Goal: Information Seeking & Learning: Compare options

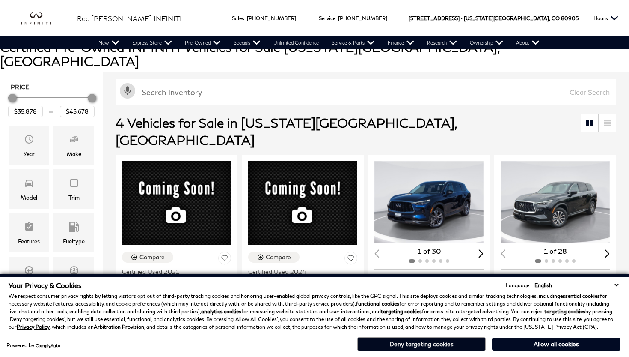
click at [411, 343] on button "Deny targeting cookies" at bounding box center [421, 344] width 128 height 14
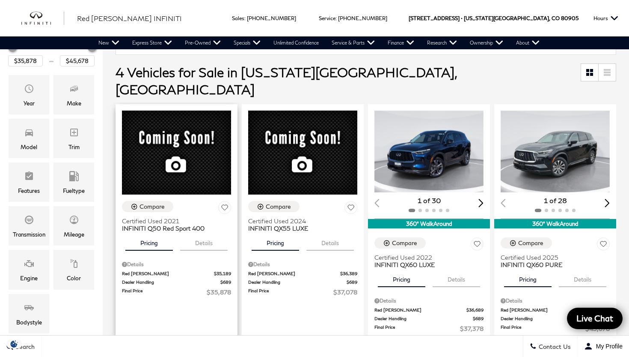
scroll to position [143, 0]
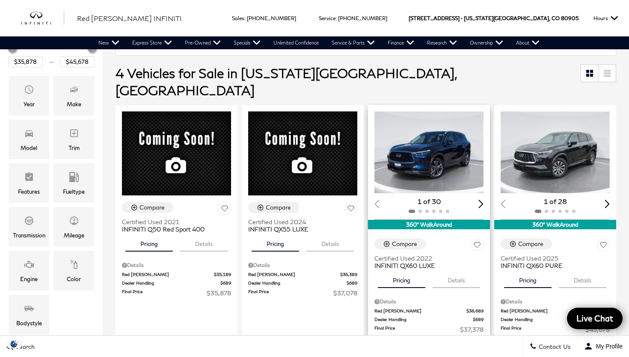
click at [482, 199] on div "Next slide" at bounding box center [481, 203] width 5 height 8
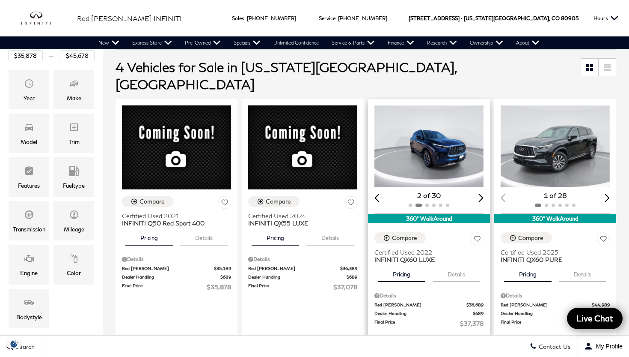
scroll to position [127, 0]
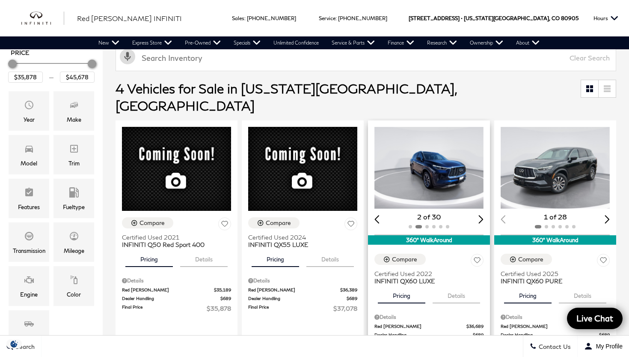
click at [442, 152] on img "2 / 6" at bounding box center [429, 168] width 109 height 82
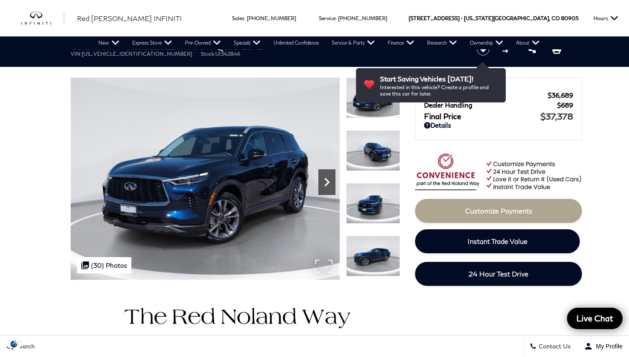
click at [324, 182] on icon "Next" at bounding box center [326, 181] width 17 height 17
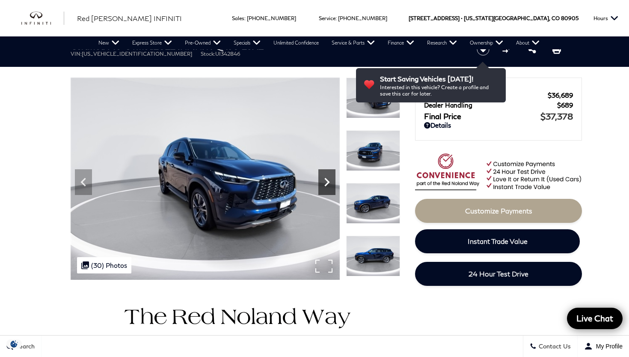
click at [324, 182] on icon "Next" at bounding box center [326, 181] width 17 height 17
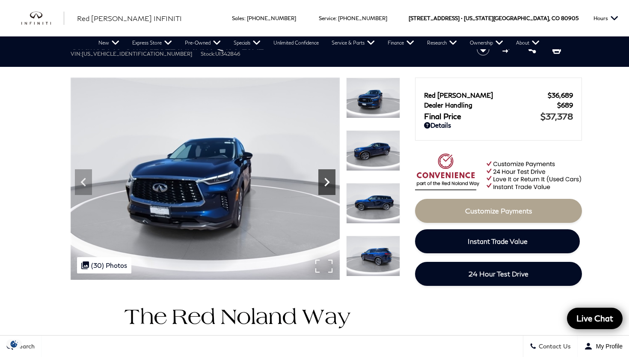
click at [324, 183] on icon "Next" at bounding box center [326, 181] width 17 height 17
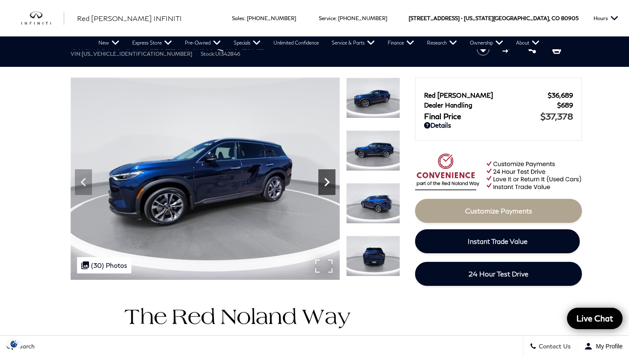
click at [324, 183] on icon "Next" at bounding box center [326, 181] width 17 height 17
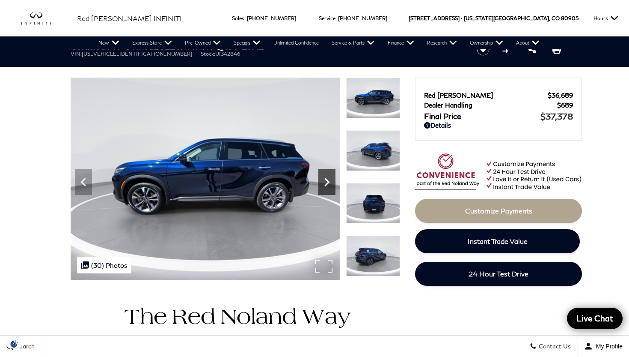
click at [324, 183] on icon "Next" at bounding box center [326, 181] width 17 height 17
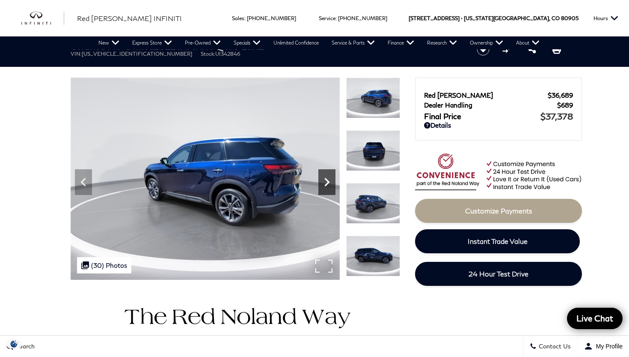
click at [324, 183] on icon "Next" at bounding box center [326, 181] width 17 height 17
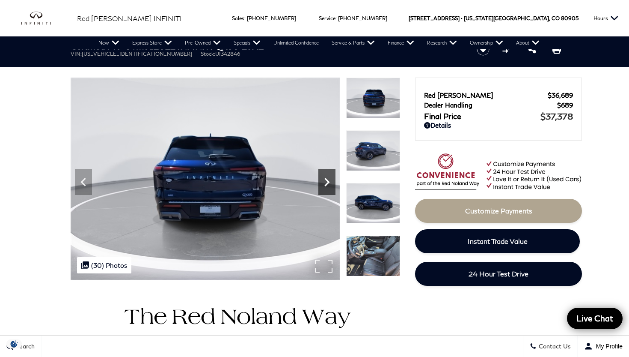
click at [324, 183] on icon "Next" at bounding box center [326, 181] width 17 height 17
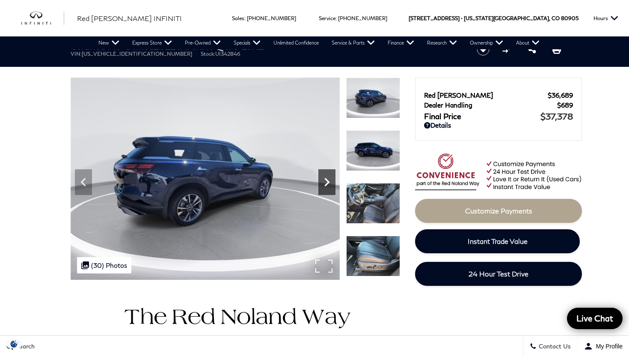
click at [324, 183] on icon "Next" at bounding box center [326, 181] width 17 height 17
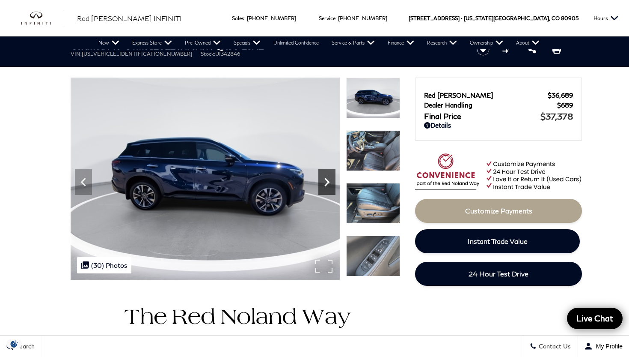
click at [324, 183] on icon "Next" at bounding box center [326, 181] width 17 height 17
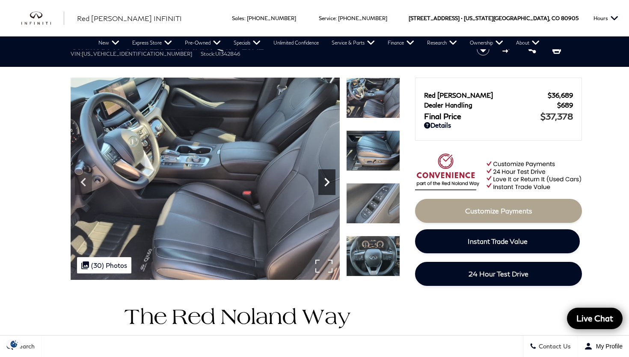
click at [325, 183] on icon "Next" at bounding box center [326, 181] width 17 height 17
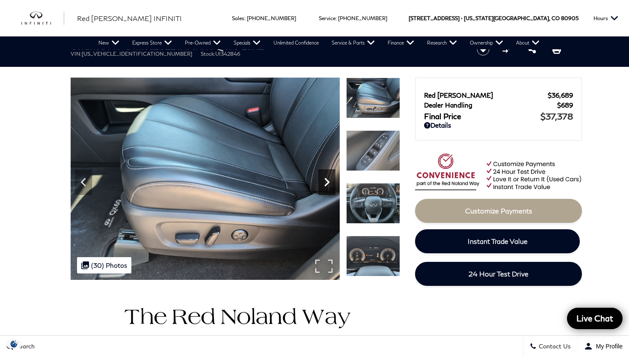
click at [325, 183] on icon "Next" at bounding box center [326, 181] width 17 height 17
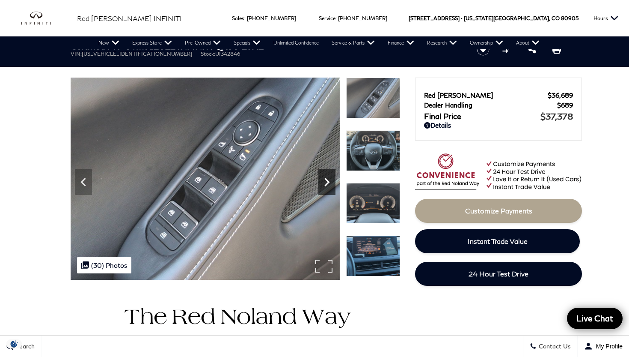
click at [325, 183] on icon "Next" at bounding box center [326, 181] width 17 height 17
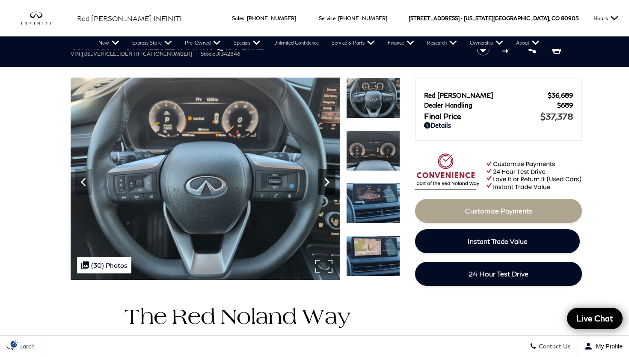
click at [325, 183] on icon "Next" at bounding box center [326, 181] width 17 height 17
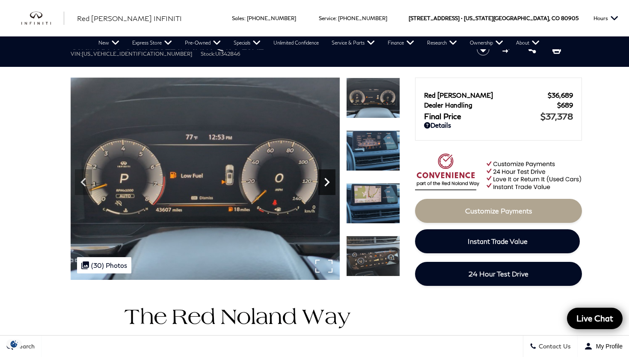
click at [325, 183] on icon "Next" at bounding box center [326, 181] width 17 height 17
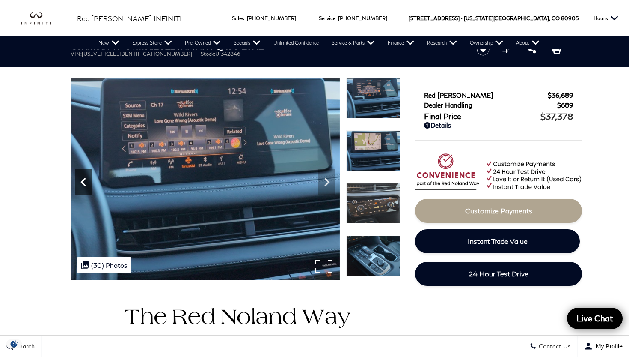
click at [82, 180] on icon "Previous" at bounding box center [83, 181] width 17 height 17
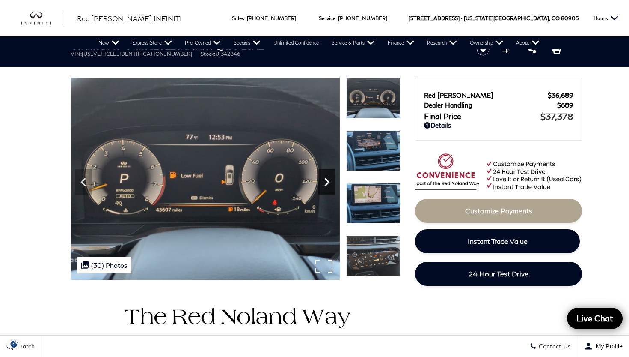
click at [328, 179] on icon "Next" at bounding box center [326, 181] width 17 height 17
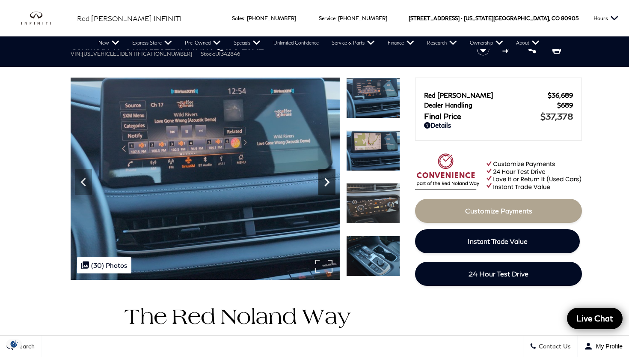
click at [326, 184] on icon "Next" at bounding box center [326, 181] width 17 height 17
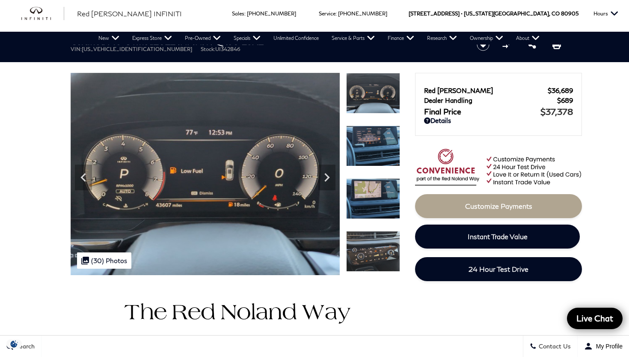
scroll to position [6, 0]
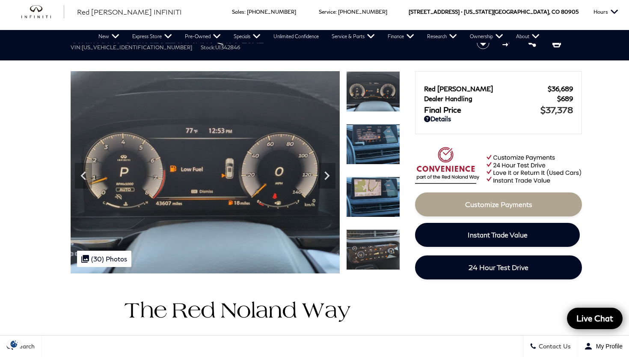
click at [359, 252] on img at bounding box center [373, 249] width 54 height 41
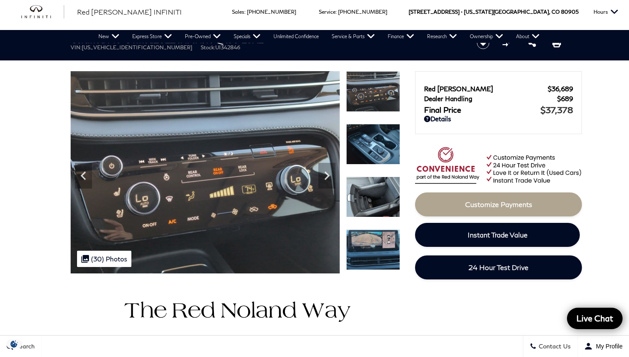
click at [378, 196] on img at bounding box center [373, 196] width 54 height 41
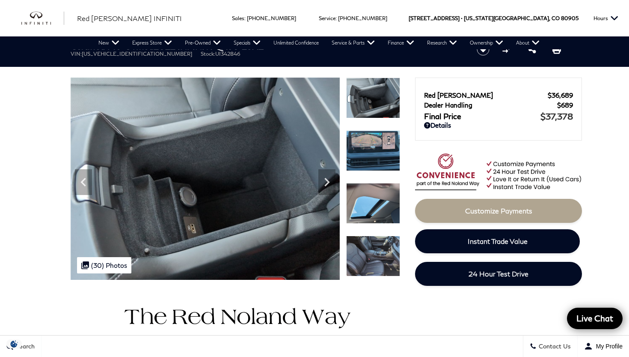
scroll to position [0, 0]
click at [373, 196] on img at bounding box center [373, 203] width 54 height 41
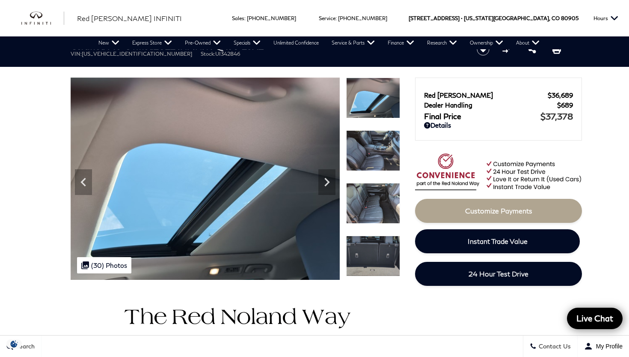
click at [371, 161] on img at bounding box center [373, 150] width 54 height 41
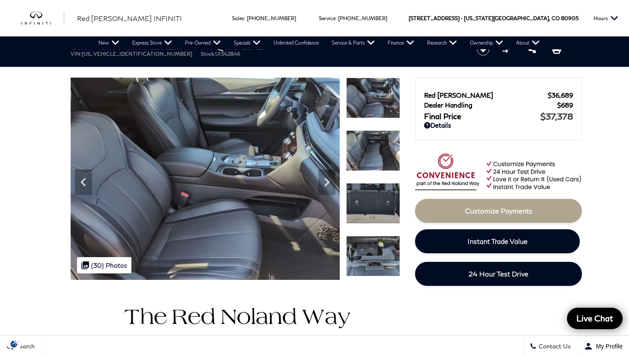
click at [372, 145] on img at bounding box center [373, 150] width 54 height 41
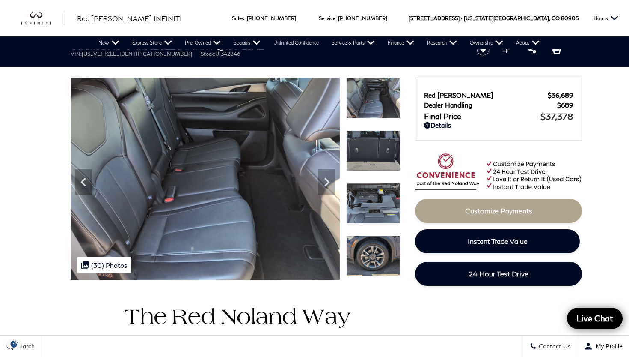
click at [373, 165] on img at bounding box center [373, 150] width 54 height 41
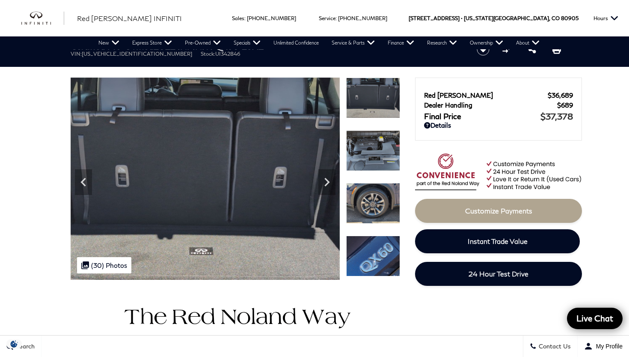
click at [370, 205] on img at bounding box center [373, 203] width 54 height 41
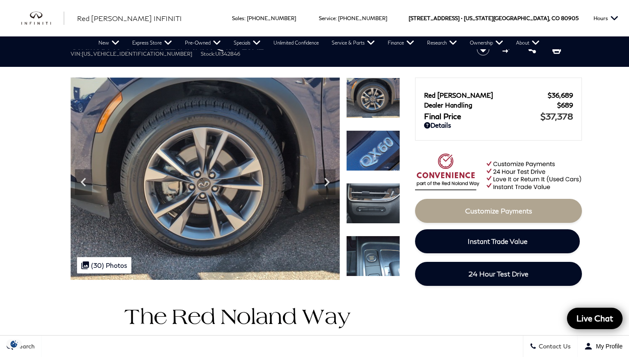
click at [373, 158] on img at bounding box center [373, 150] width 54 height 41
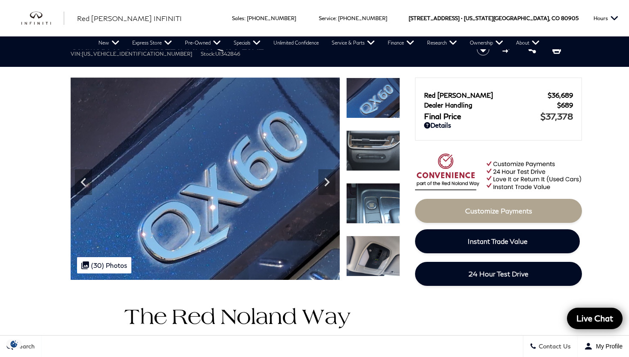
click at [375, 152] on img at bounding box center [373, 150] width 54 height 41
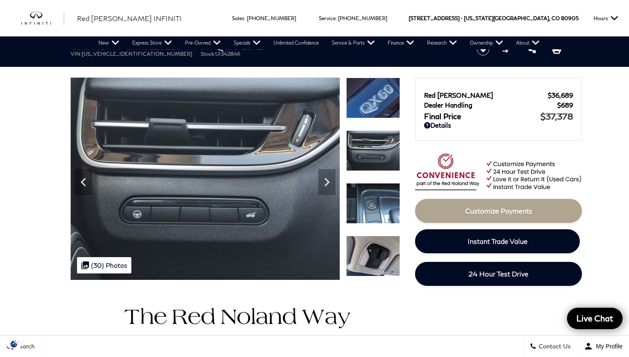
click at [374, 208] on img at bounding box center [373, 203] width 54 height 41
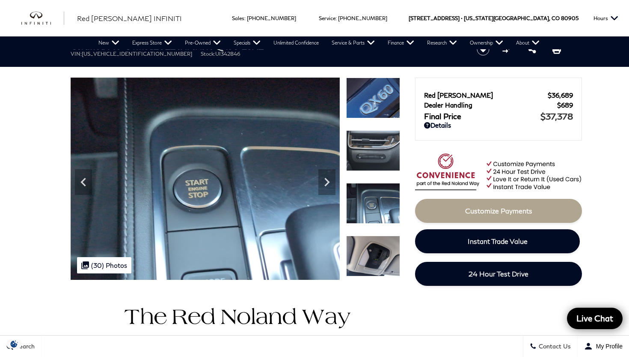
click at [372, 253] on img at bounding box center [373, 255] width 54 height 41
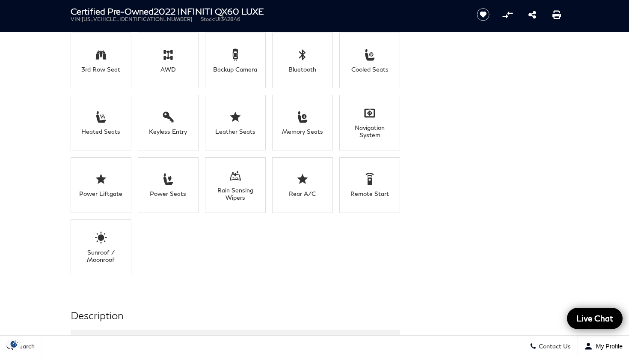
scroll to position [448, 0]
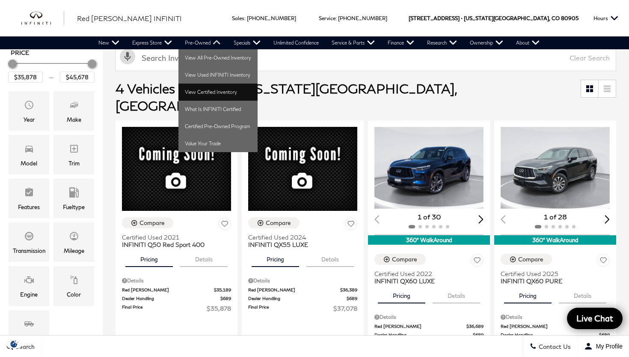
click at [196, 91] on link "View Certified Inventory" at bounding box center [217, 91] width 79 height 17
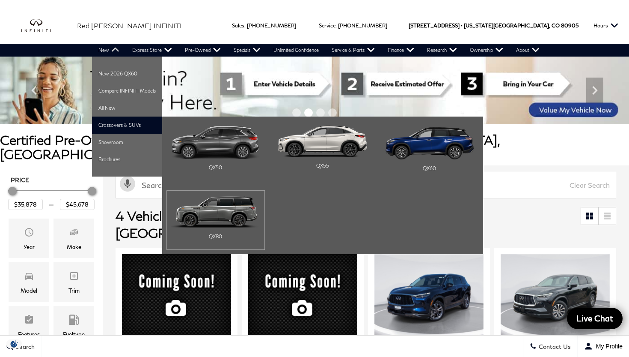
click at [215, 210] on img "Main Navigation" at bounding box center [215, 211] width 89 height 33
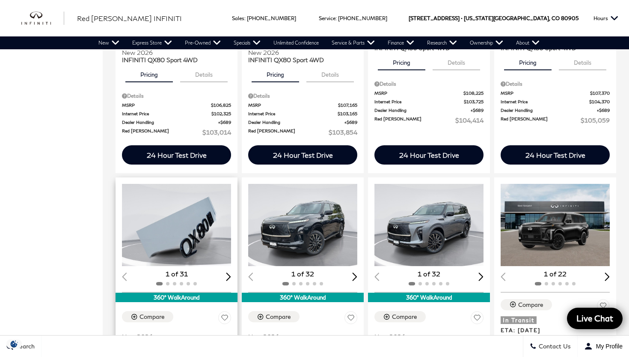
scroll to position [954, 0]
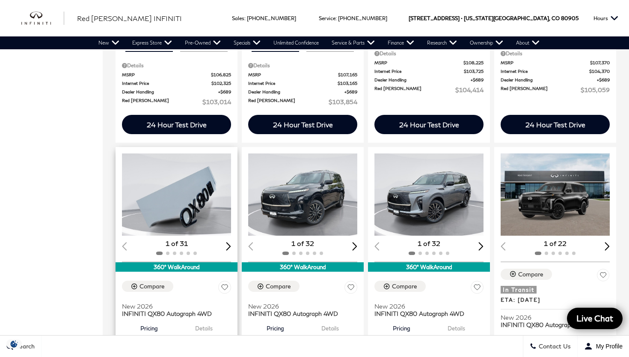
click at [228, 242] on div "Next slide" at bounding box center [228, 246] width 5 height 8
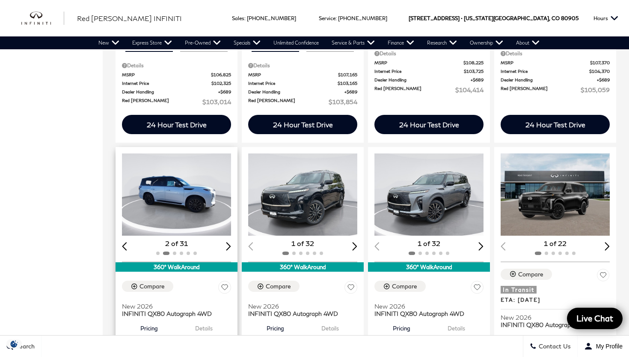
click at [228, 242] on div "Next slide" at bounding box center [228, 246] width 5 height 8
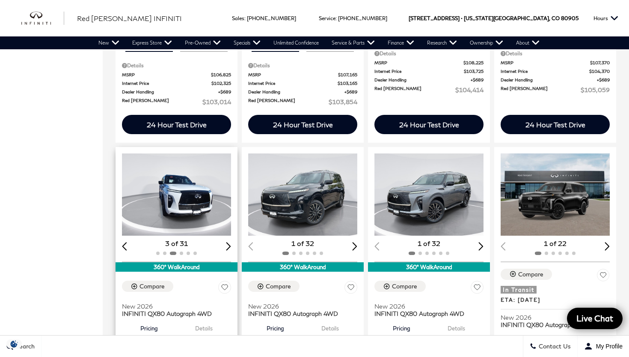
click at [125, 242] on div "Previous slide" at bounding box center [124, 246] width 5 height 8
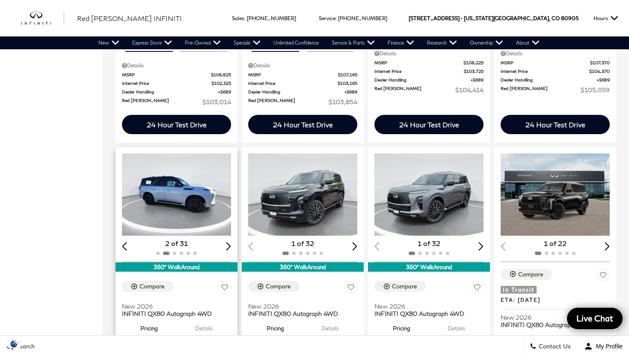
click at [125, 242] on div "Previous slide" at bounding box center [124, 246] width 5 height 8
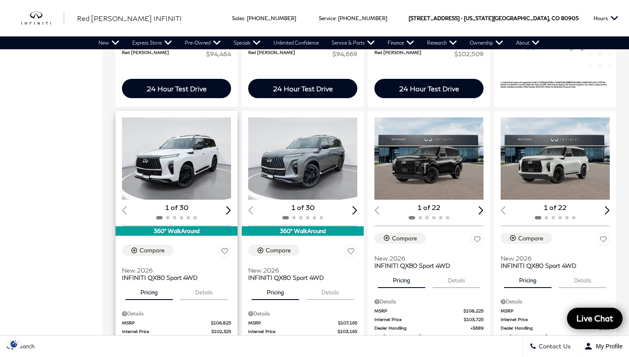
scroll to position [697, 0]
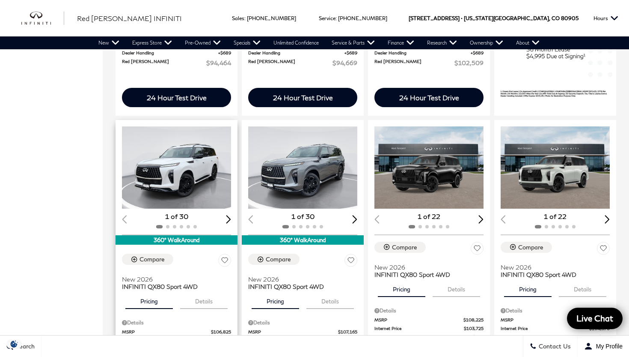
click at [176, 166] on img "1 / 2" at bounding box center [176, 167] width 109 height 82
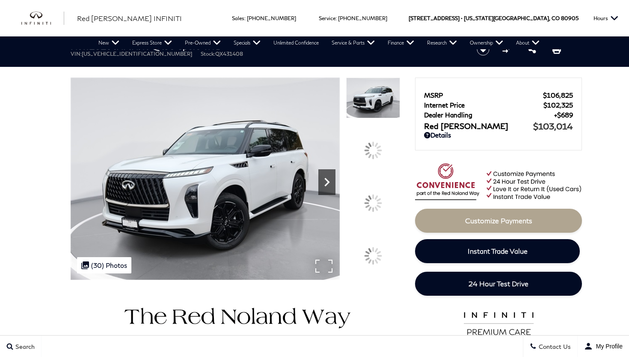
click at [328, 177] on icon "Next" at bounding box center [326, 181] width 17 height 17
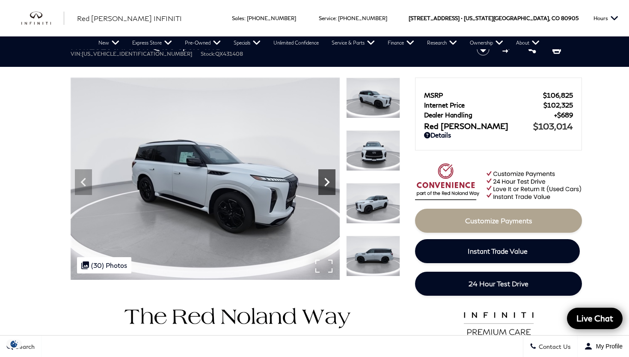
click at [328, 177] on icon "Next" at bounding box center [326, 181] width 17 height 17
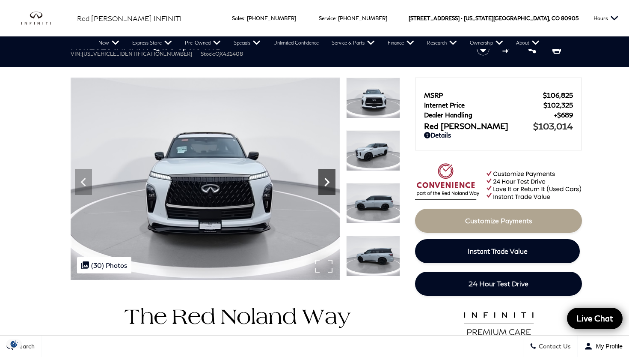
click at [328, 177] on icon "Next" at bounding box center [326, 181] width 17 height 17
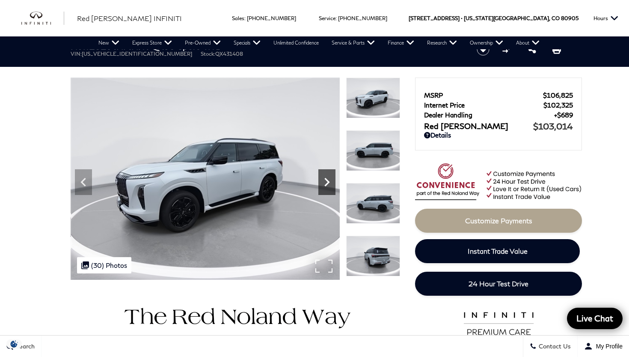
click at [329, 177] on icon "Next" at bounding box center [326, 181] width 17 height 17
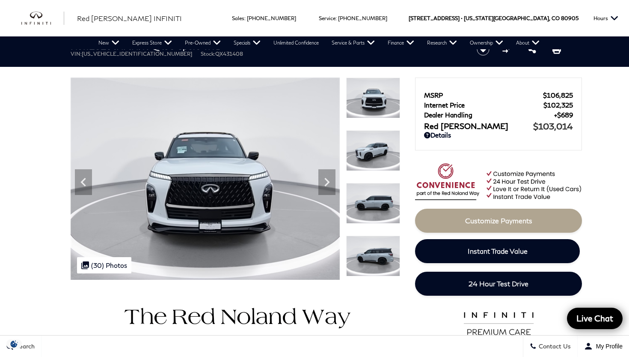
click at [372, 238] on img at bounding box center [373, 255] width 54 height 41
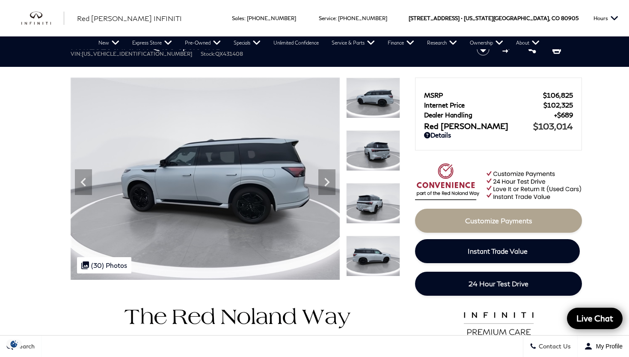
click at [376, 161] on img at bounding box center [373, 150] width 54 height 41
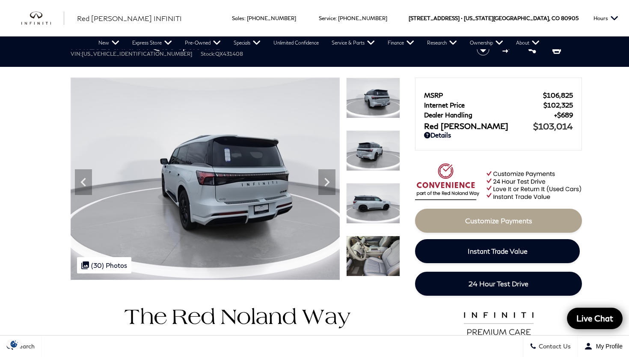
click at [374, 202] on img at bounding box center [373, 203] width 54 height 41
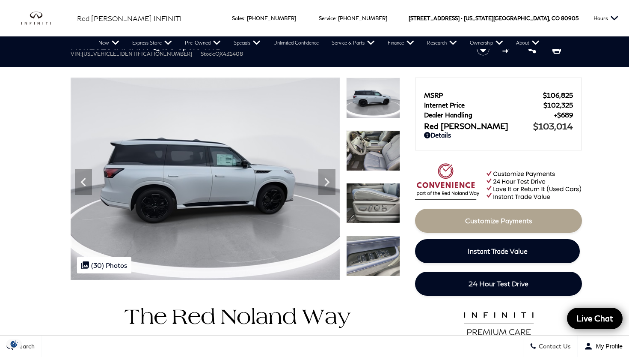
click at [374, 157] on img at bounding box center [373, 150] width 54 height 41
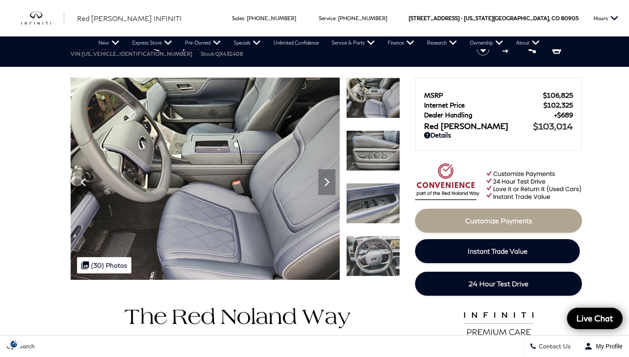
click at [367, 208] on img at bounding box center [373, 203] width 54 height 41
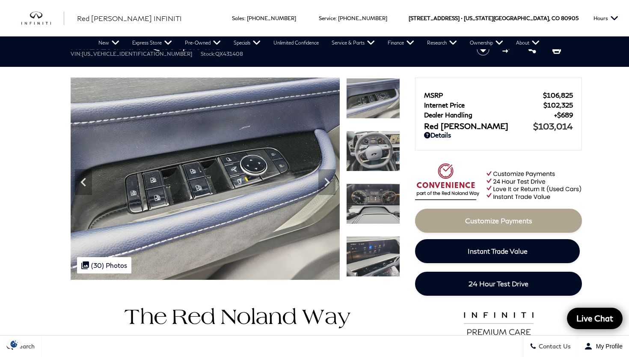
click at [370, 155] on img at bounding box center [373, 151] width 54 height 41
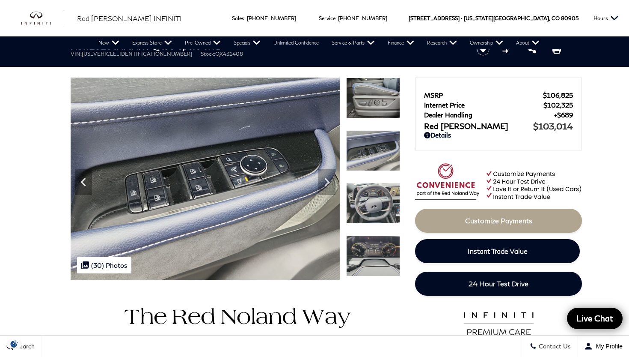
click at [370, 208] on img at bounding box center [373, 203] width 54 height 41
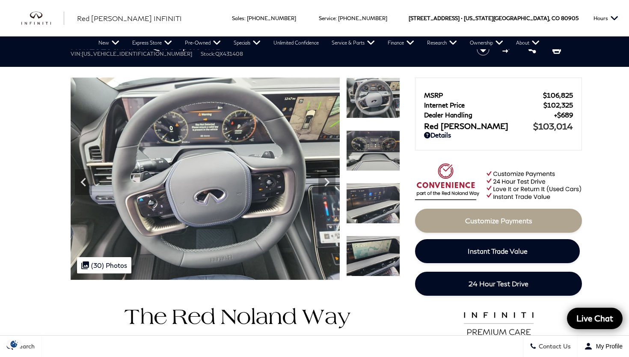
click at [371, 259] on img at bounding box center [373, 255] width 54 height 41
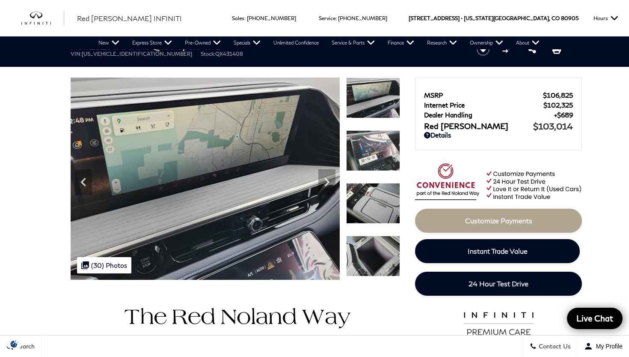
click at [370, 252] on img at bounding box center [373, 255] width 54 height 41
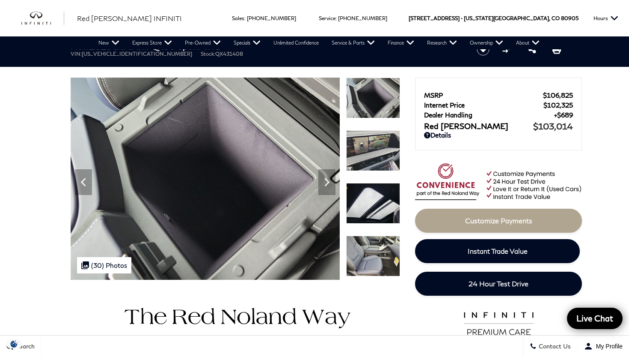
click at [373, 256] on img at bounding box center [373, 255] width 54 height 41
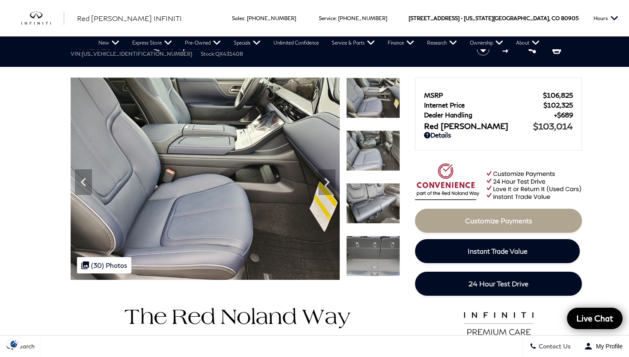
click at [378, 256] on img at bounding box center [373, 255] width 54 height 41
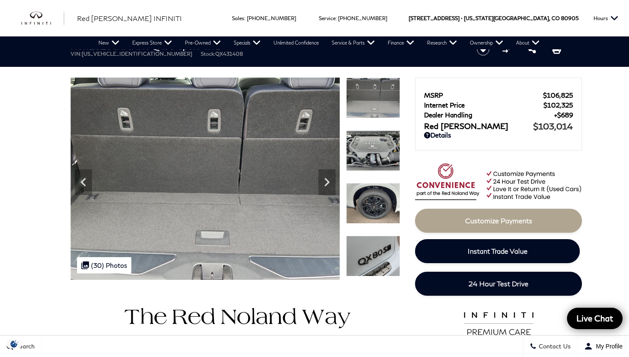
click at [377, 214] on img at bounding box center [373, 203] width 54 height 41
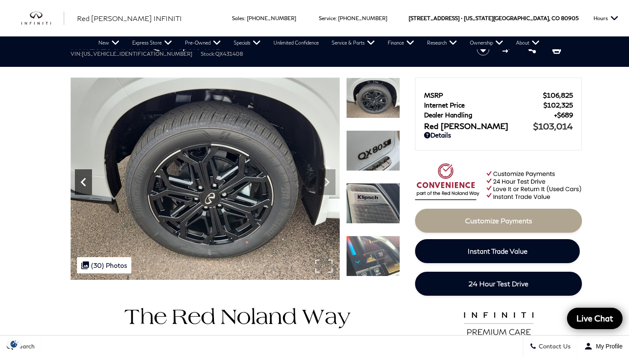
click at [81, 180] on icon "Previous" at bounding box center [83, 181] width 17 height 17
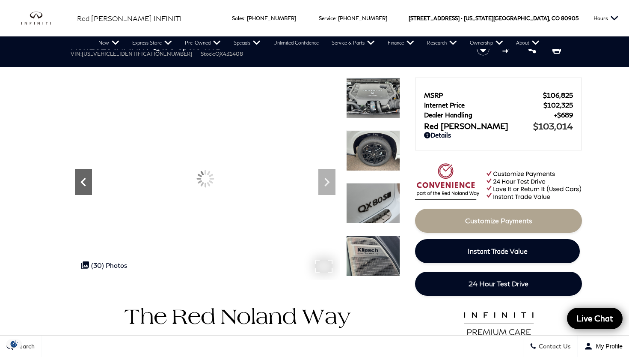
click at [81, 180] on icon "Previous" at bounding box center [83, 181] width 17 height 17
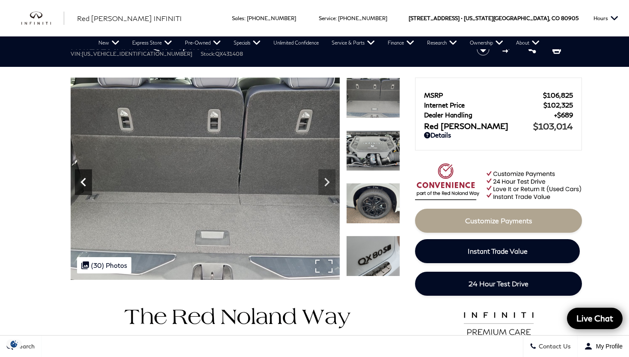
click at [81, 180] on icon "Previous" at bounding box center [83, 181] width 17 height 17
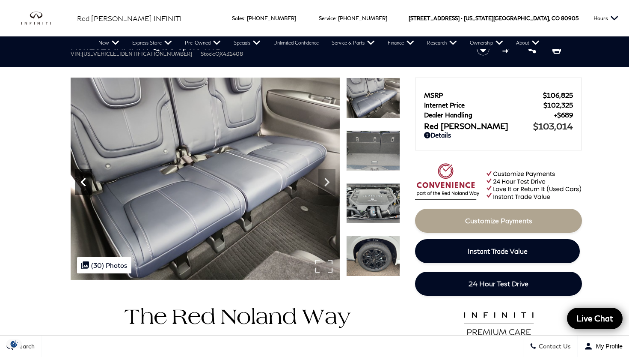
click at [81, 180] on icon "Previous" at bounding box center [83, 181] width 17 height 17
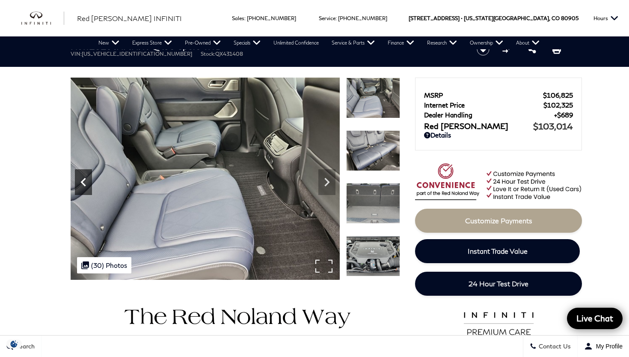
click at [81, 180] on icon "Previous" at bounding box center [83, 181] width 17 height 17
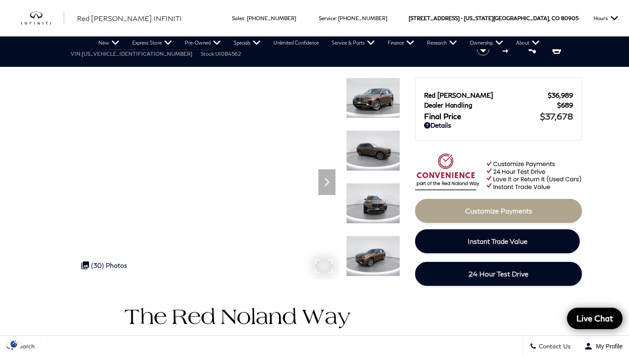
click at [364, 246] on img at bounding box center [373, 255] width 54 height 41
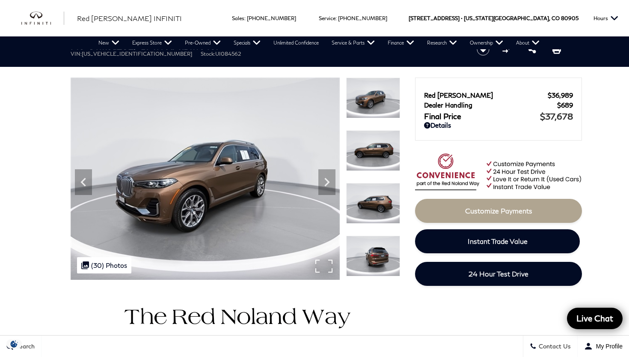
click at [371, 207] on img at bounding box center [373, 203] width 54 height 41
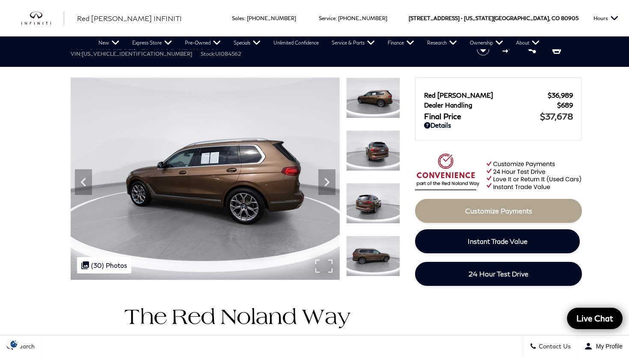
click at [375, 253] on img at bounding box center [373, 255] width 54 height 41
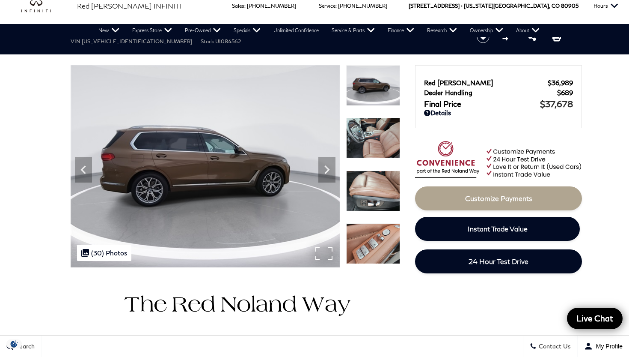
scroll to position [13, 0]
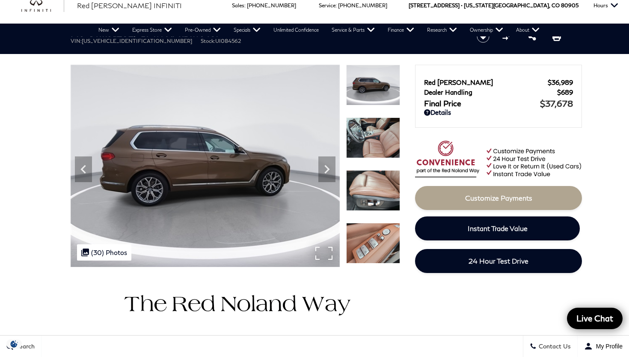
click at [376, 140] on img at bounding box center [373, 137] width 54 height 41
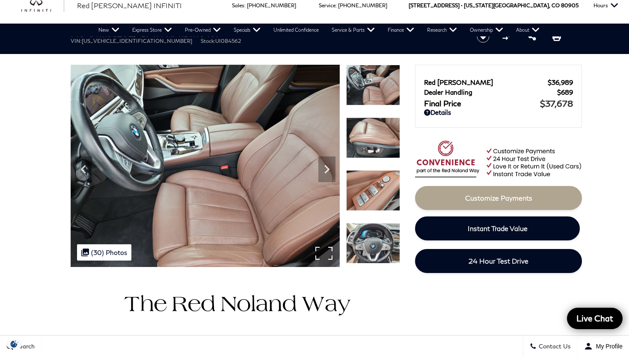
click at [372, 149] on img at bounding box center [373, 137] width 54 height 41
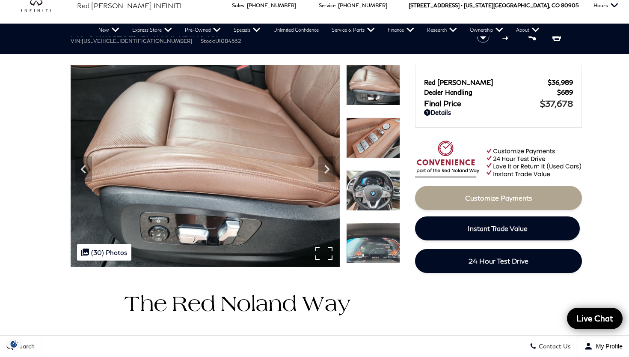
click at [372, 185] on img at bounding box center [373, 190] width 54 height 41
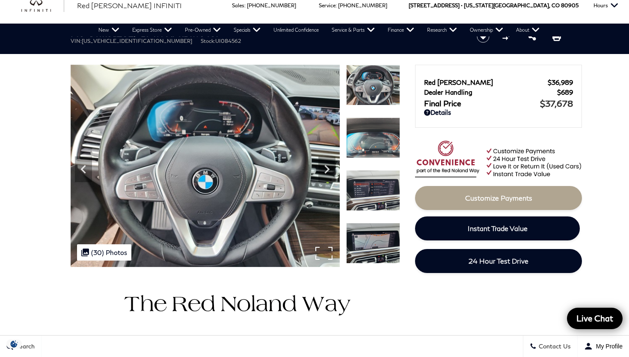
click at [377, 156] on img at bounding box center [373, 137] width 54 height 41
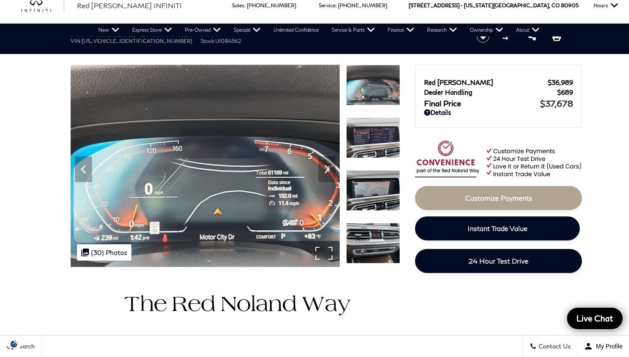
click at [381, 141] on img at bounding box center [373, 137] width 54 height 41
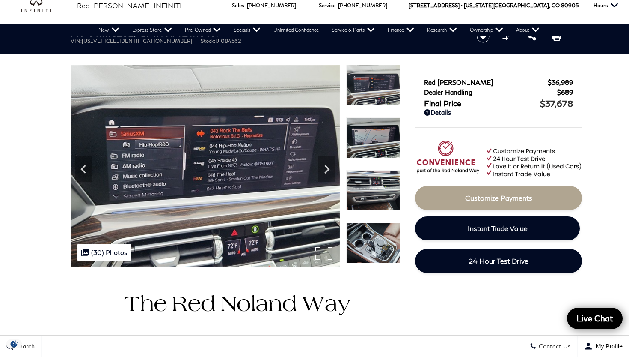
click at [373, 183] on img at bounding box center [373, 190] width 54 height 41
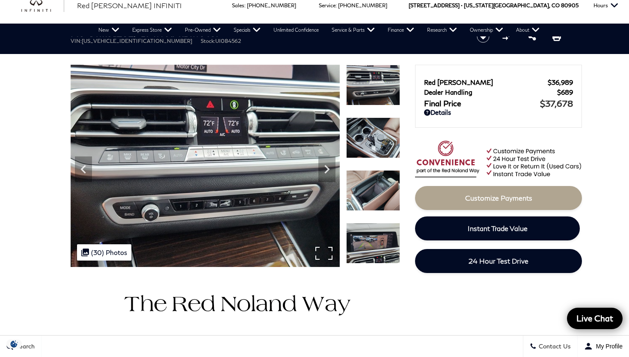
click at [374, 186] on img at bounding box center [373, 190] width 54 height 41
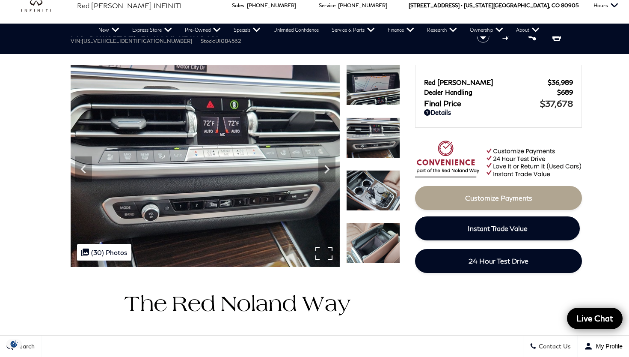
click at [364, 237] on img at bounding box center [373, 243] width 54 height 41
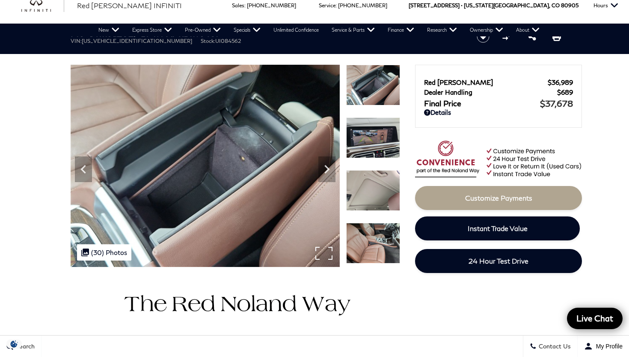
click at [367, 196] on img at bounding box center [373, 190] width 54 height 41
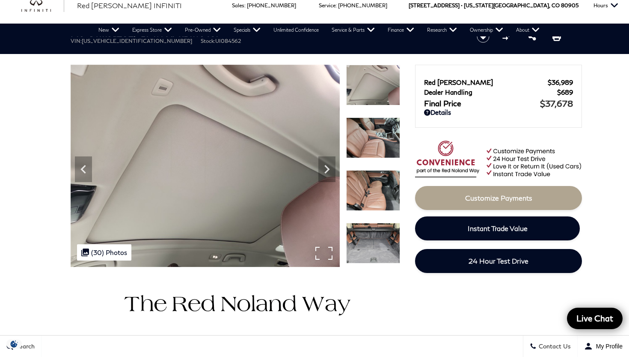
click at [371, 239] on img at bounding box center [373, 243] width 54 height 41
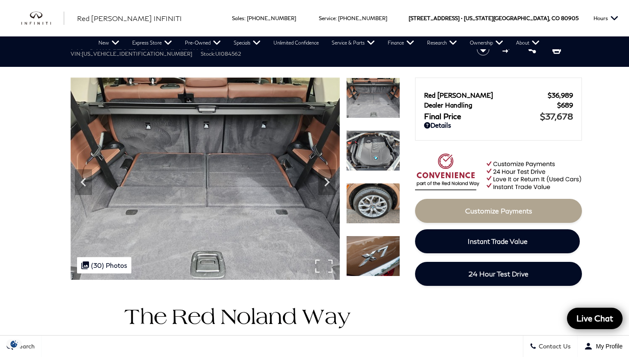
scroll to position [0, 0]
click at [354, 202] on img at bounding box center [373, 203] width 54 height 41
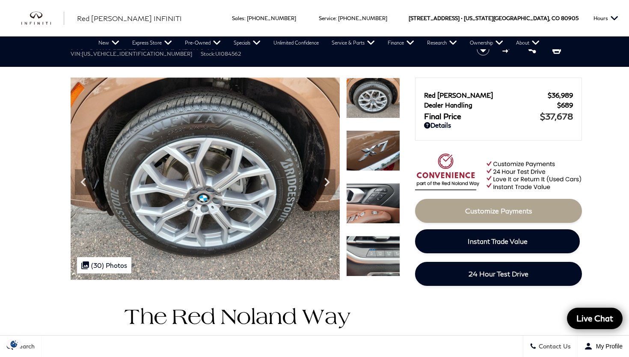
click at [375, 211] on img at bounding box center [373, 203] width 54 height 41
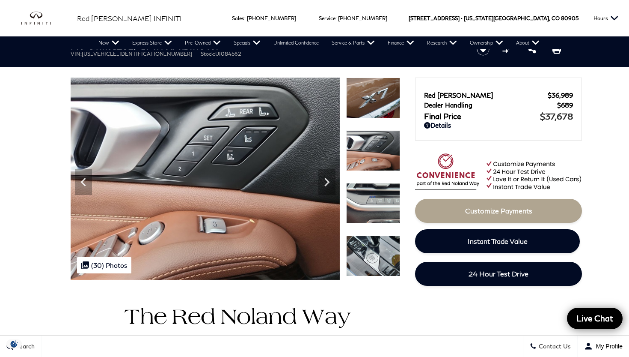
click at [378, 247] on img at bounding box center [373, 255] width 54 height 41
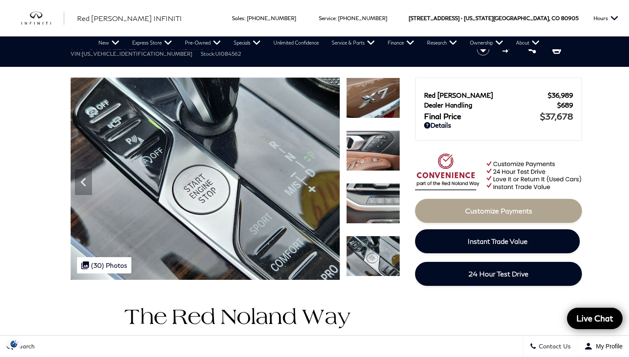
click at [377, 202] on img at bounding box center [373, 203] width 54 height 41
